Goal: Task Accomplishment & Management: Use online tool/utility

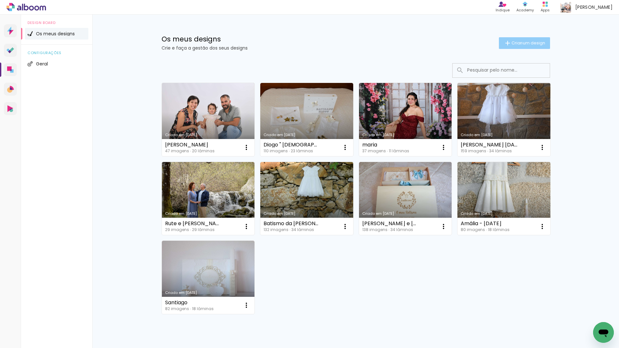
click at [518, 43] on span "Criar um design" at bounding box center [528, 43] width 34 height 4
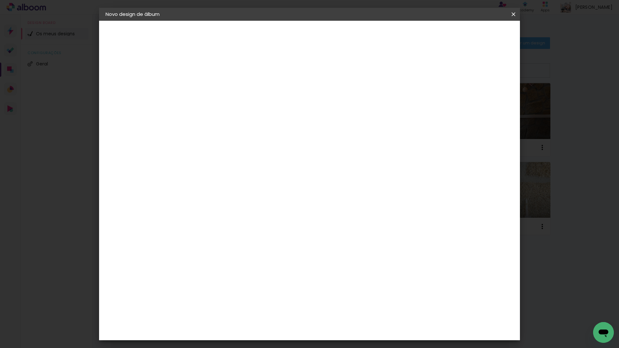
click at [211, 92] on div at bounding box center [211, 92] width 0 height 1
type input "[PERSON_NAME]"
type paper-input "[PERSON_NAME]"
click at [0, 0] on slot "Avançar" at bounding box center [0, 0] width 0 height 0
click at [0, 0] on slot "Tamanho Livre" at bounding box center [0, 0] width 0 height 0
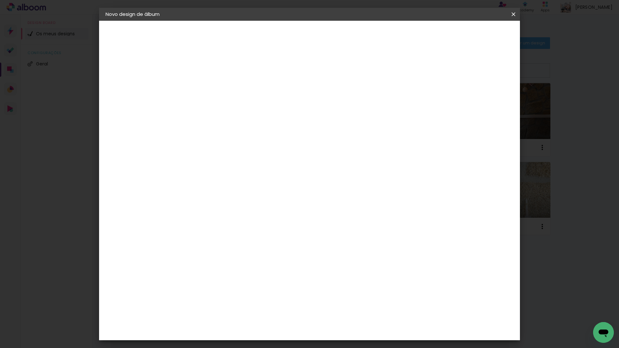
click at [306, 101] on paper-item "Tamanho Livre" at bounding box center [281, 99] width 49 height 17
click at [0, 0] on slot "Avançar" at bounding box center [0, 0] width 0 height 0
drag, startPoint x: 198, startPoint y: 184, endPoint x: 185, endPoint y: 185, distance: 13.3
click at [185, 185] on input "30" at bounding box center [191, 184] width 17 height 10
type input "4"
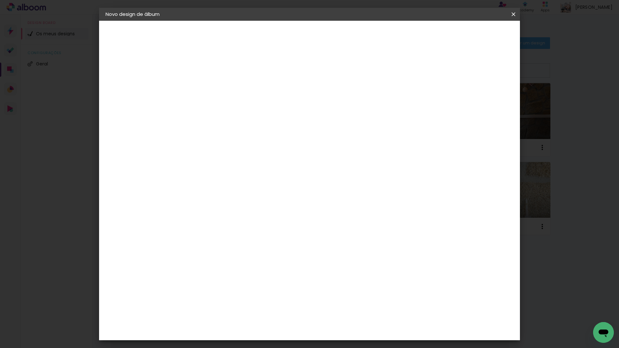
type input "20"
type paper-input "20"
drag, startPoint x: 353, startPoint y: 229, endPoint x: 331, endPoint y: 232, distance: 21.3
click at [331, 232] on div "cm" at bounding box center [349, 228] width 254 height 23
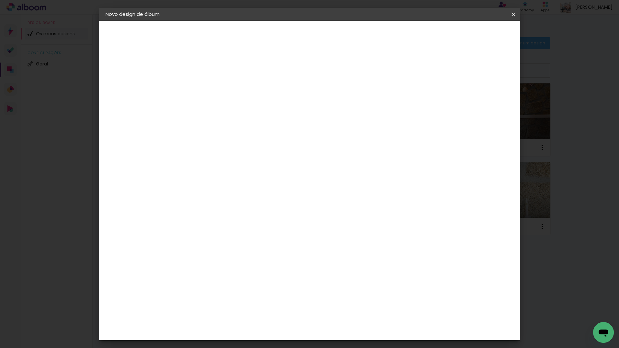
type input "40"
type paper-input "40"
click at [473, 35] on span "Iniciar design" at bounding box center [457, 34] width 29 height 5
